Goal: Task Accomplishment & Management: Manage account settings

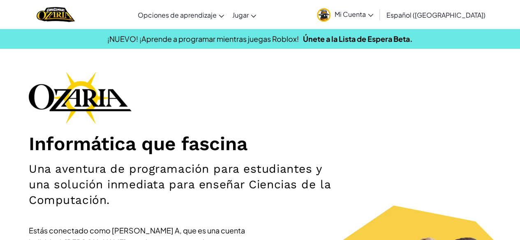
click at [375, 9] on link "Mi Cuenta" at bounding box center [345, 15] width 64 height 26
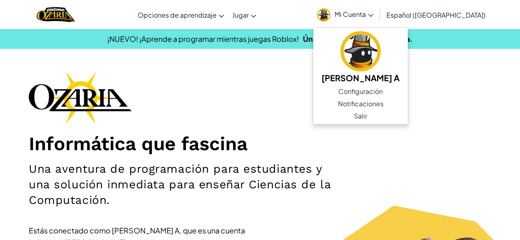
click at [395, 123] on ul "[PERSON_NAME] A Configuración Notificaciones Salir" at bounding box center [360, 76] width 95 height 97
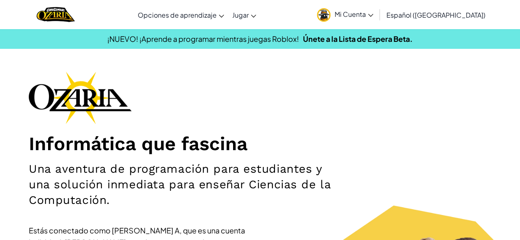
click at [363, 24] on link "Mi Cuenta" at bounding box center [345, 15] width 64 height 26
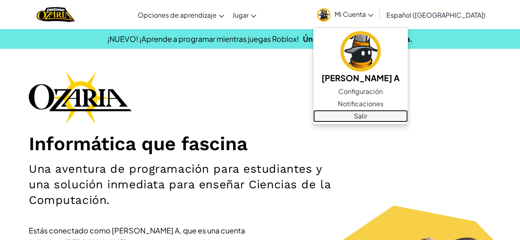
click at [388, 117] on link "Salir" at bounding box center [360, 116] width 94 height 12
